Goal: Transaction & Acquisition: Purchase product/service

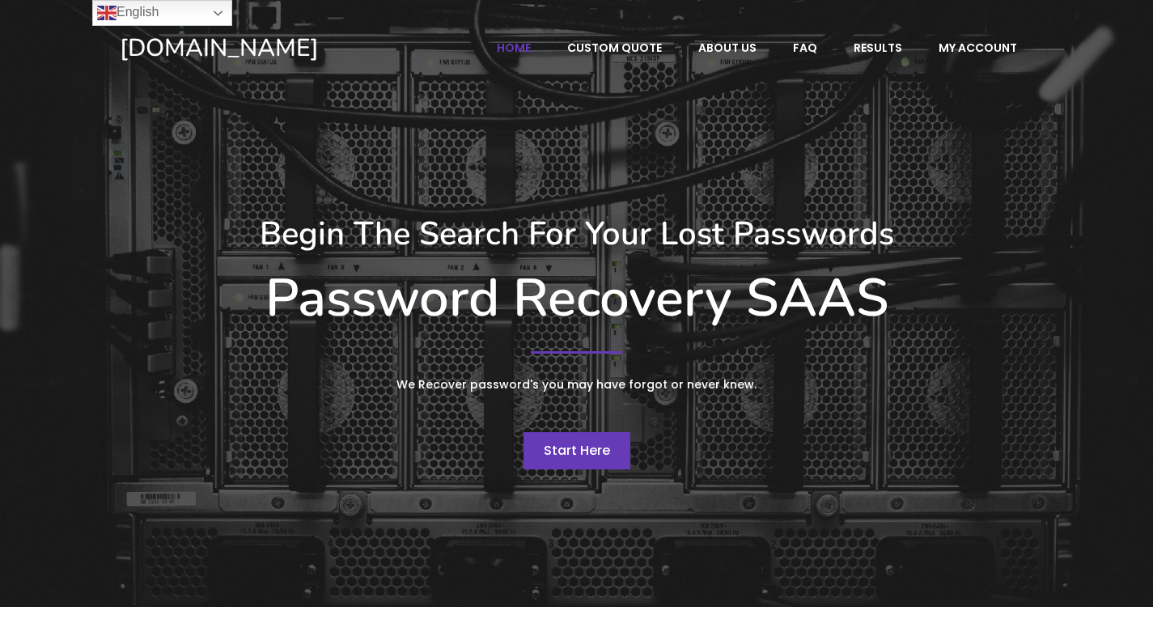
click at [581, 448] on span "Start Here" at bounding box center [577, 450] width 66 height 19
click at [573, 444] on span "Start Here" at bounding box center [577, 450] width 66 height 19
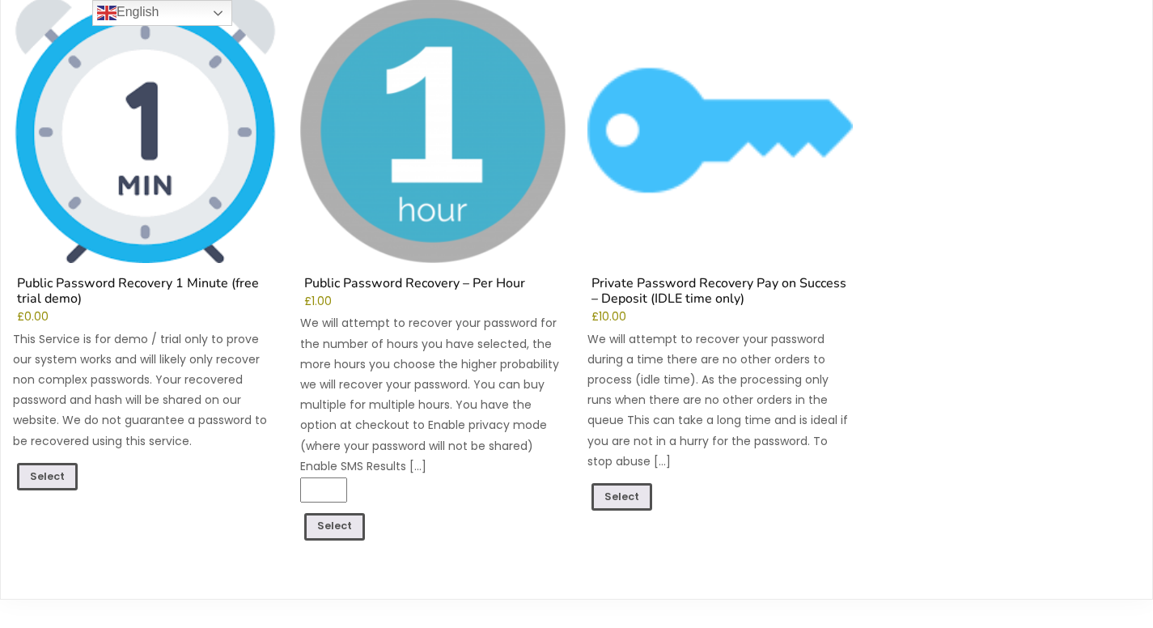
scroll to position [243, 0]
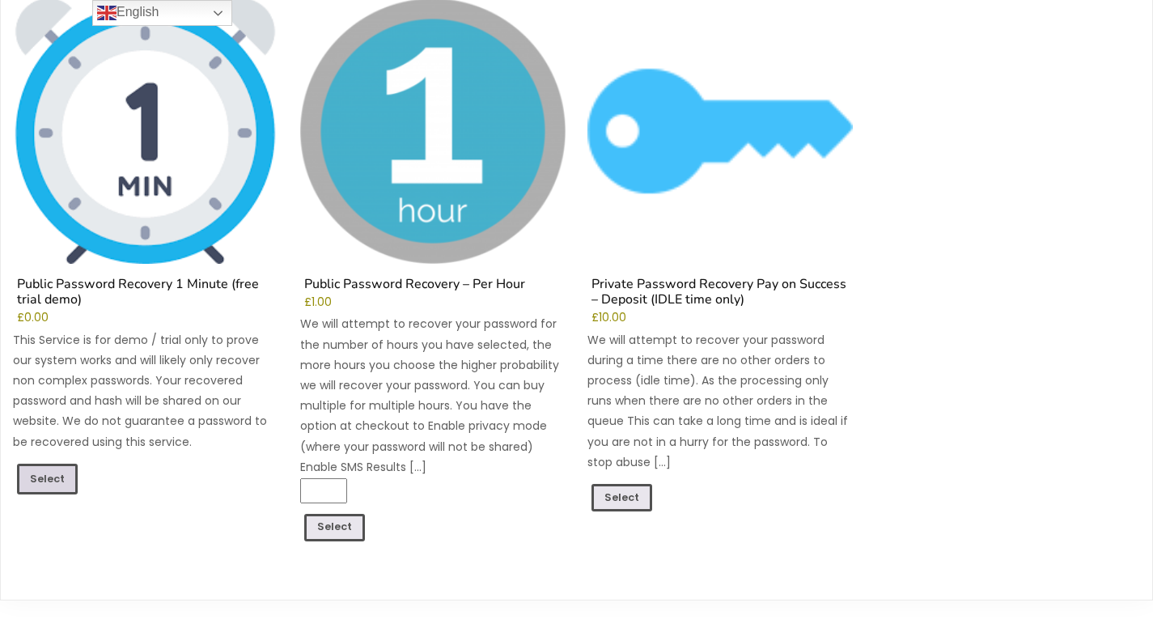
click at [39, 475] on link "Select" at bounding box center [47, 478] width 61 height 31
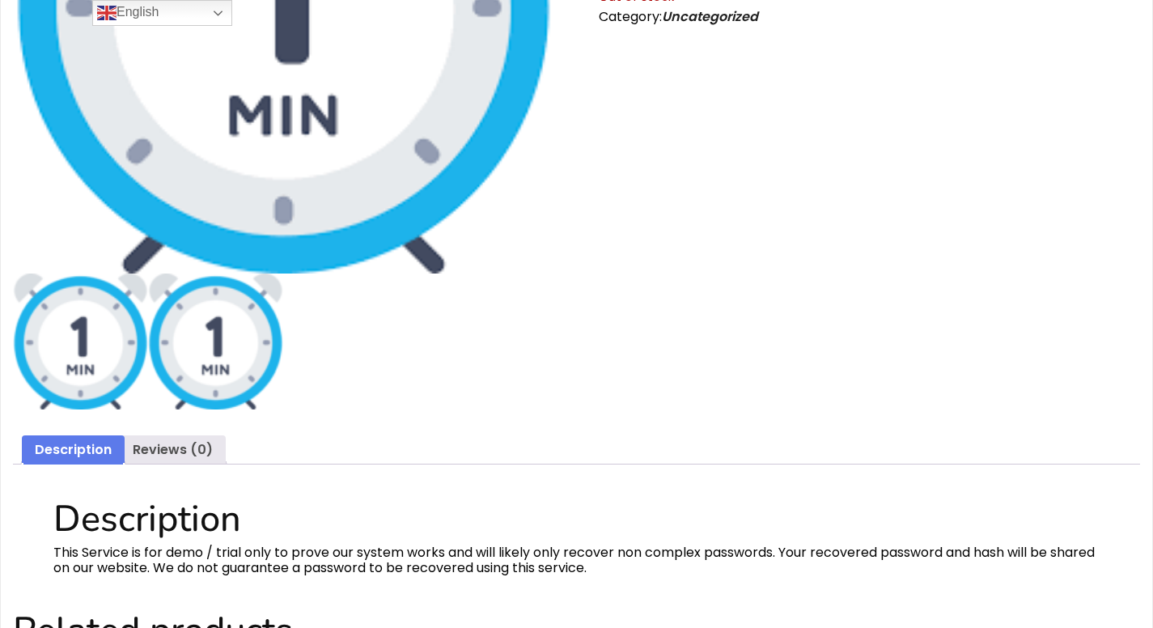
scroll to position [341, 0]
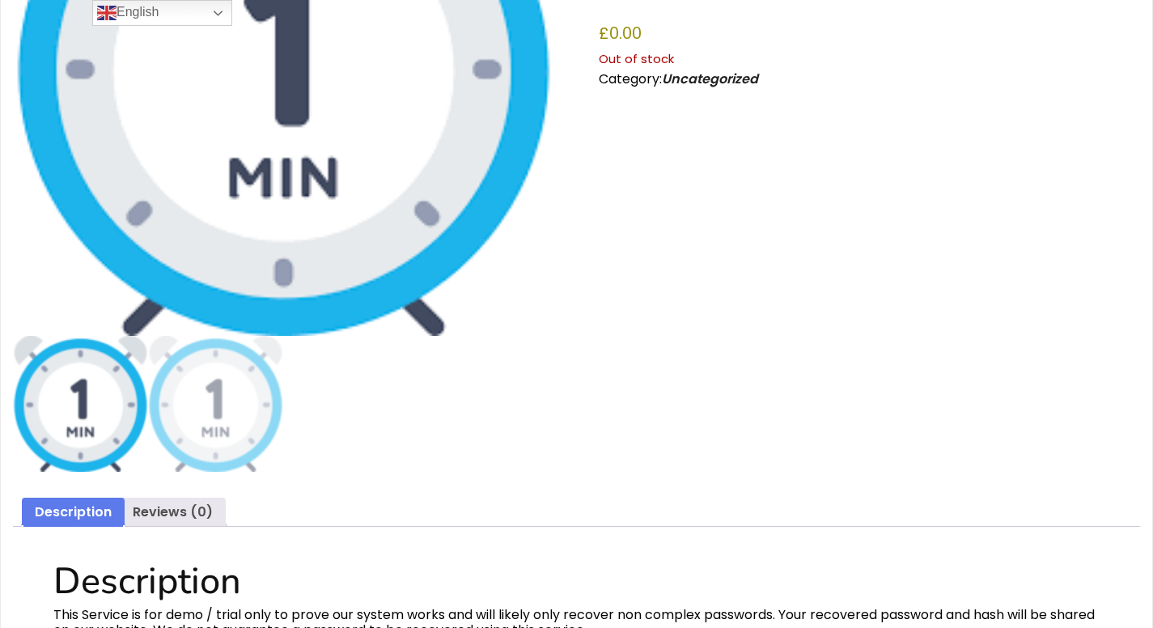
click at [286, 411] on ol at bounding box center [283, 403] width 541 height 135
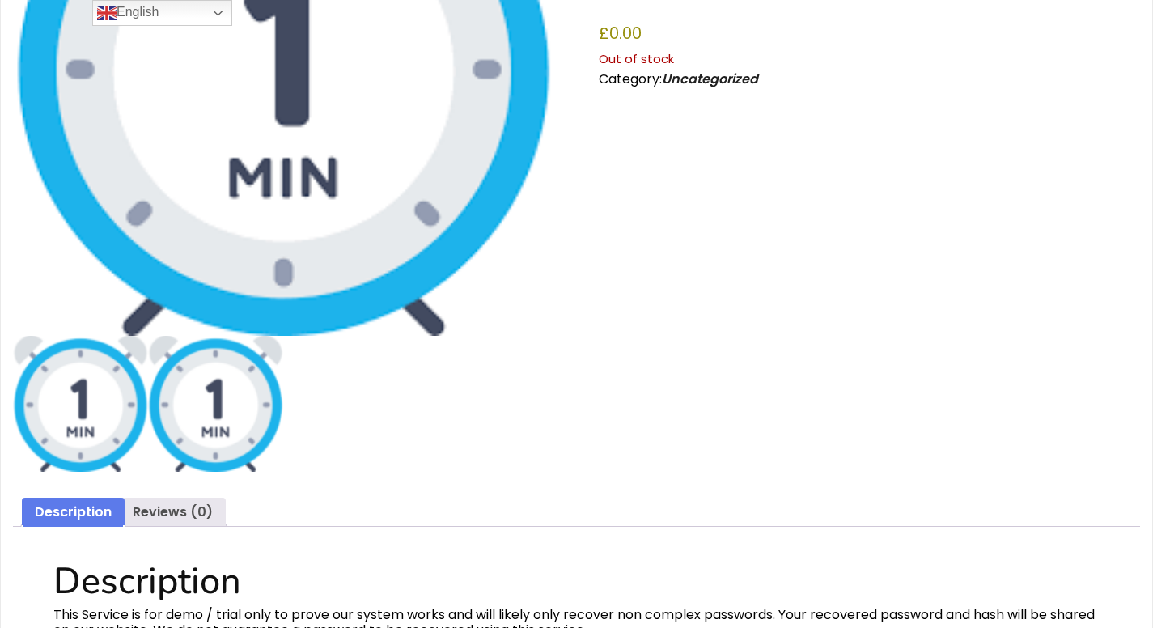
click at [209, 413] on img at bounding box center [215, 403] width 135 height 135
click at [91, 404] on img at bounding box center [80, 403] width 135 height 135
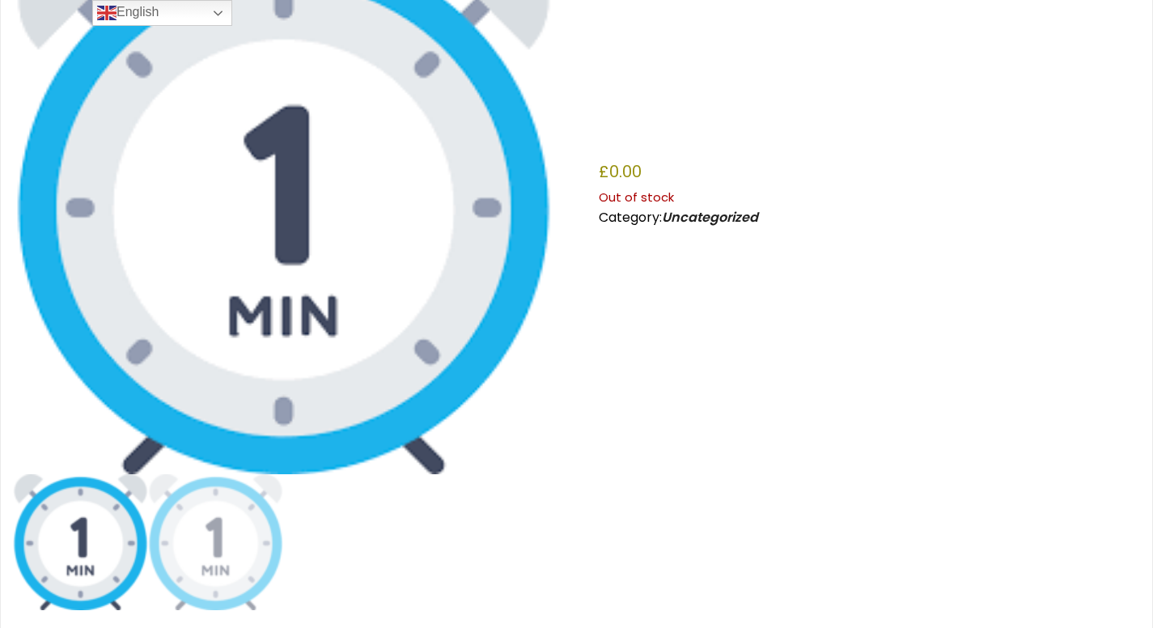
scroll to position [0, 0]
